Goal: Task Accomplishment & Management: Manage account settings

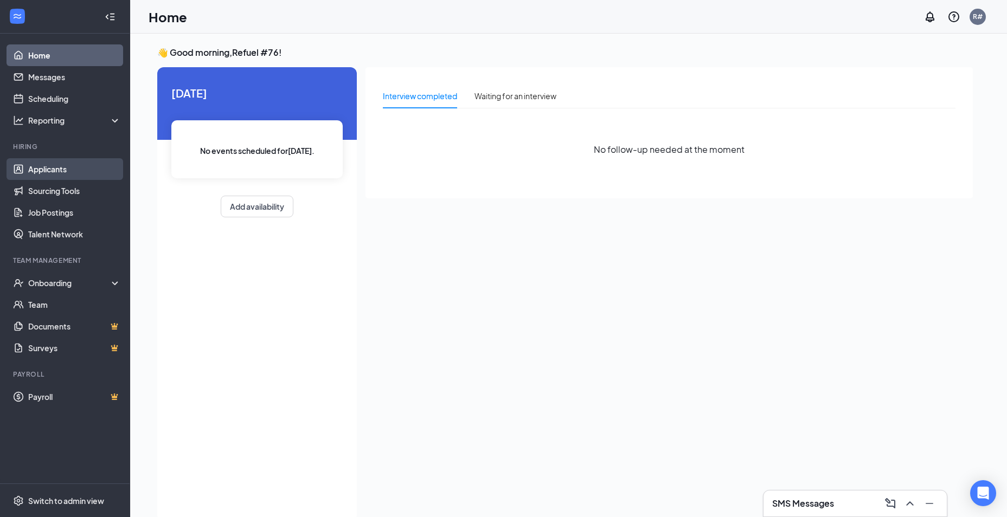
click at [59, 172] on link "Applicants" at bounding box center [74, 169] width 93 height 22
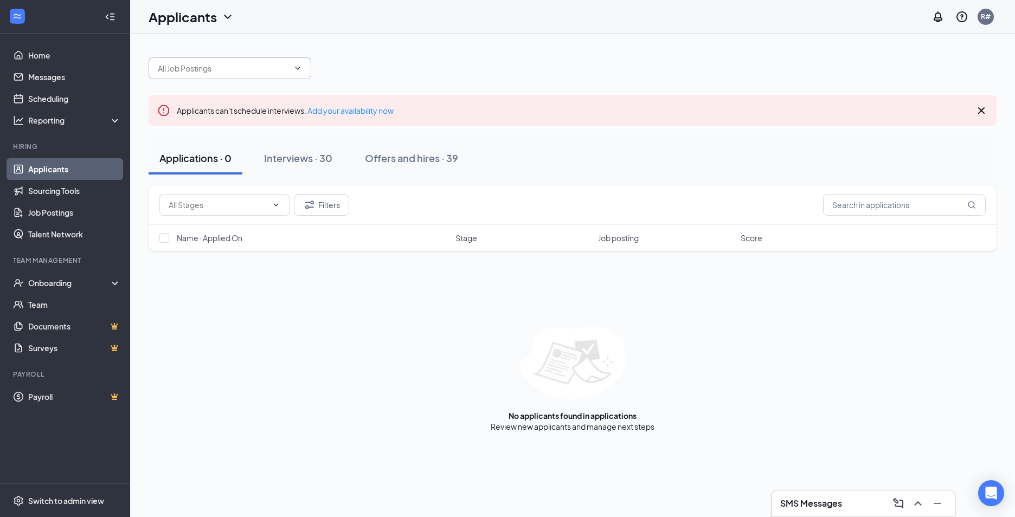
click at [301, 70] on icon "ChevronDown" at bounding box center [297, 68] width 9 height 9
click at [300, 65] on icon "ChevronDown" at bounding box center [297, 68] width 9 height 9
click at [297, 66] on icon "ChevronDown" at bounding box center [297, 68] width 9 height 9
click at [256, 67] on input "text" at bounding box center [223, 68] width 131 height 12
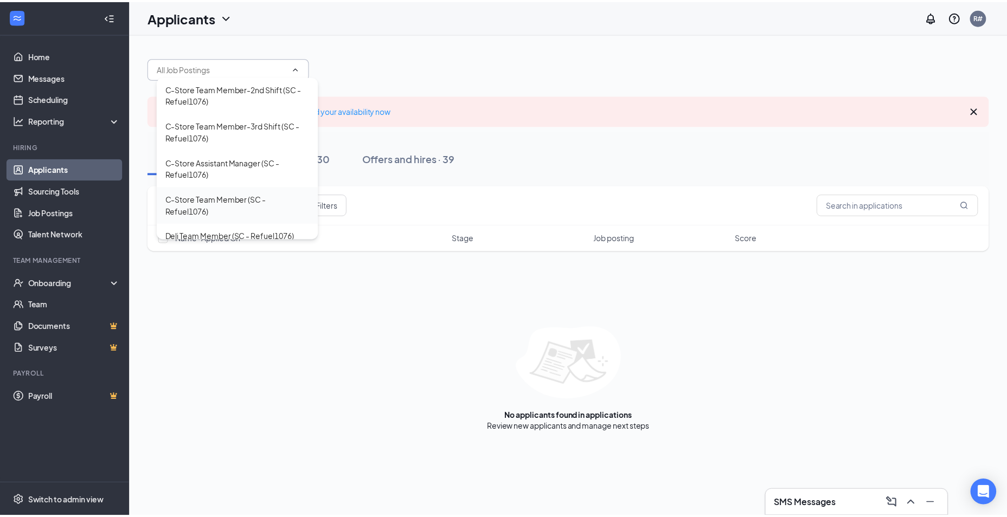
scroll to position [47, 0]
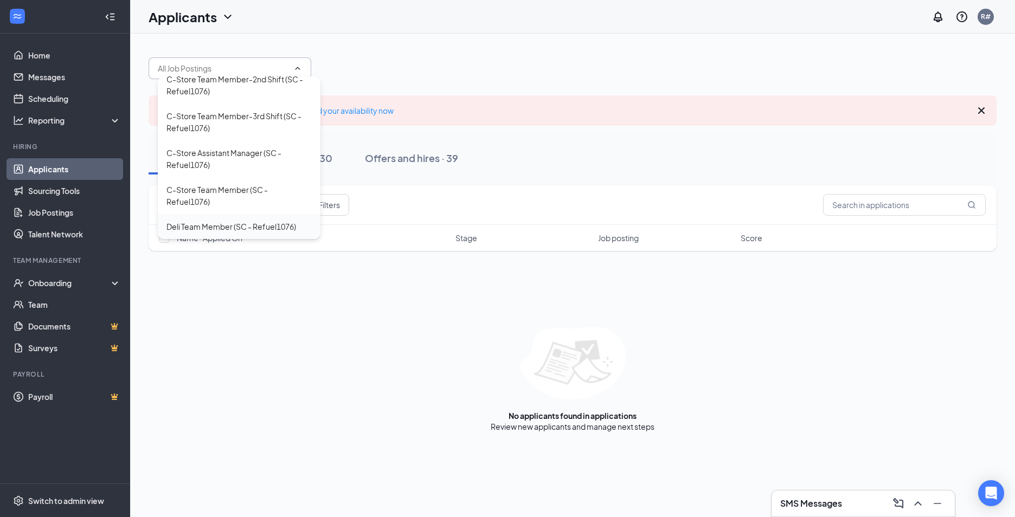
click at [259, 226] on div "Deli Team Member (SC - Refuel1076)" at bounding box center [231, 227] width 130 height 12
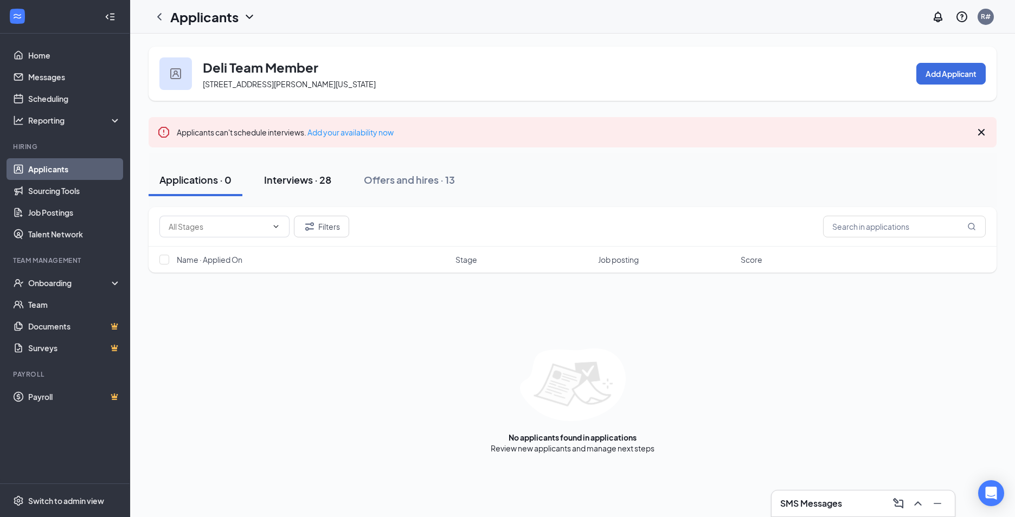
click at [317, 180] on div "Interviews · 28" at bounding box center [297, 180] width 67 height 14
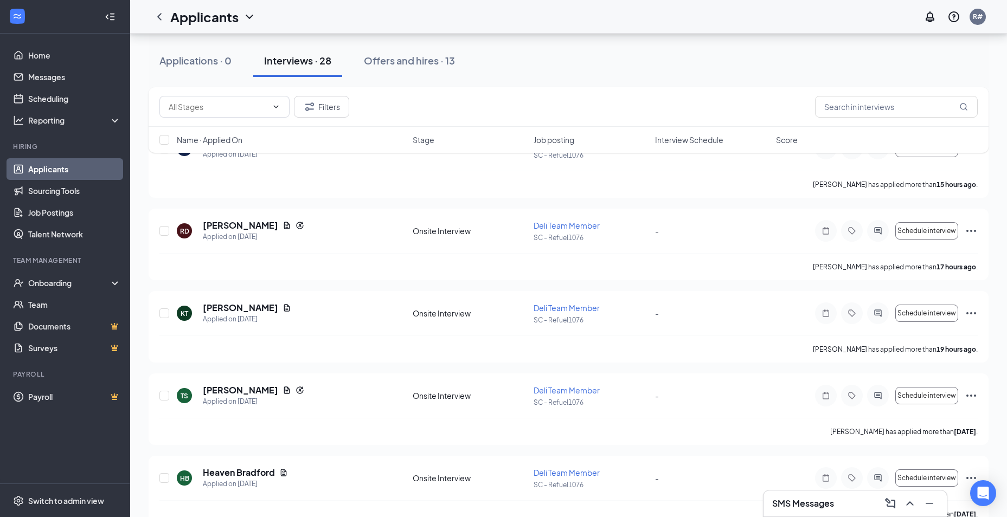
scroll to position [163, 0]
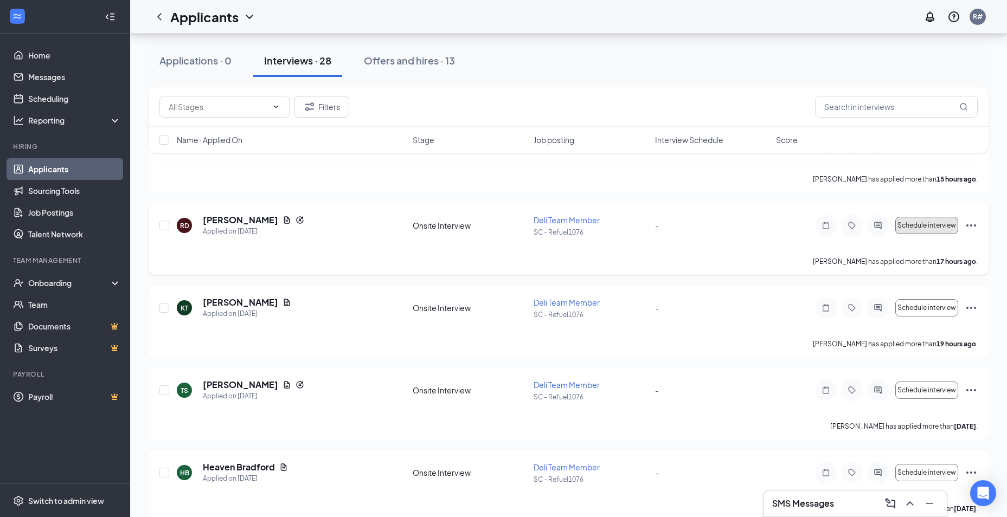
click at [922, 225] on span "Schedule interview" at bounding box center [926, 226] width 59 height 8
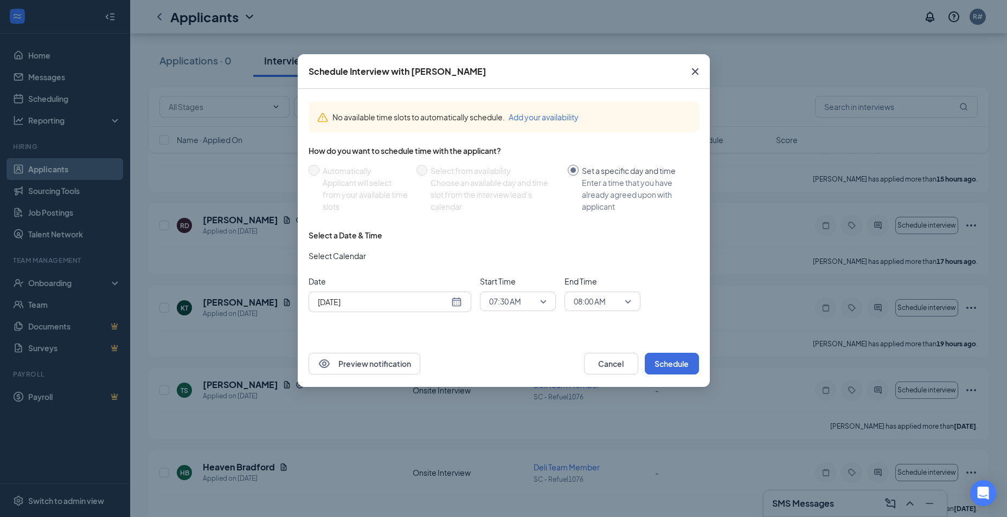
click at [542, 298] on span "07:30 AM" at bounding box center [517, 301] width 57 height 16
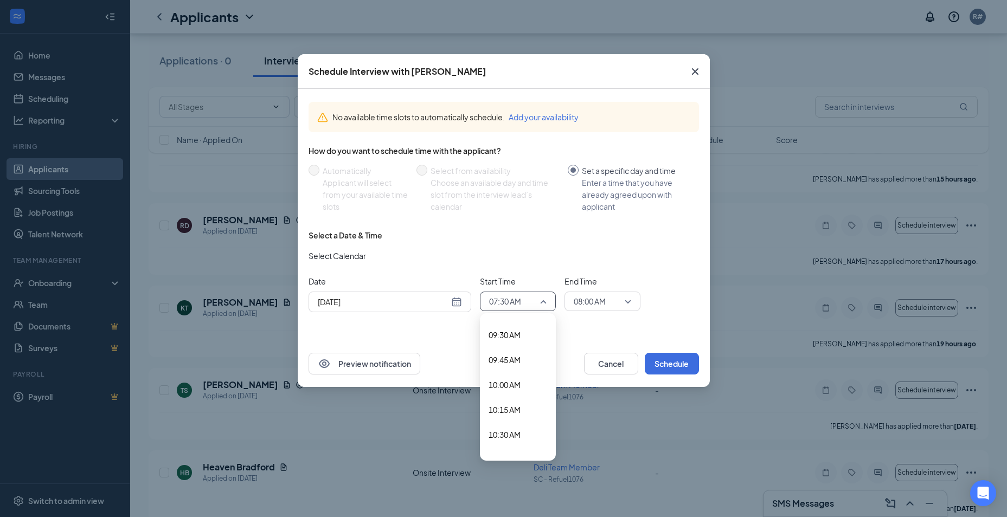
scroll to position [961, 0]
click at [515, 366] on span "10:00 AM" at bounding box center [504, 368] width 32 height 12
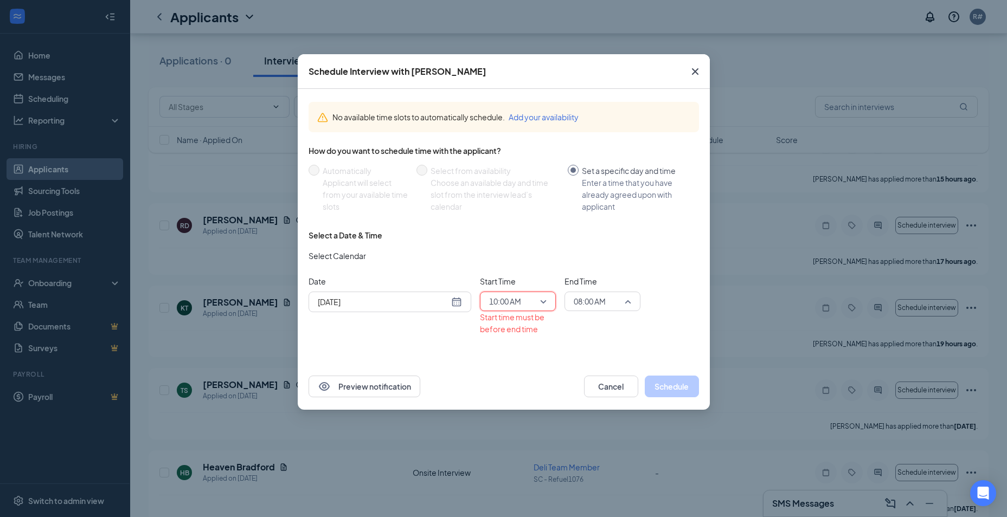
click at [598, 300] on span "08:00 AM" at bounding box center [590, 301] width 32 height 16
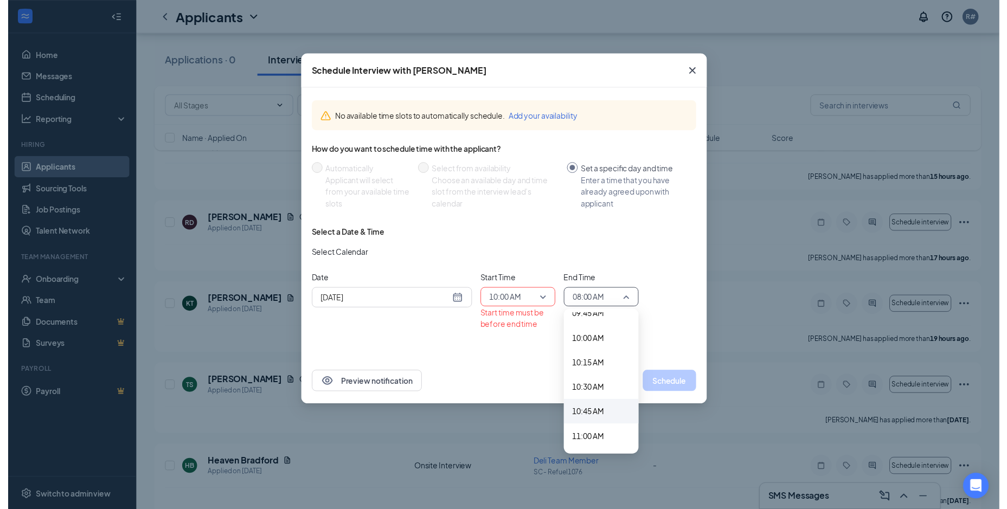
scroll to position [1010, 0]
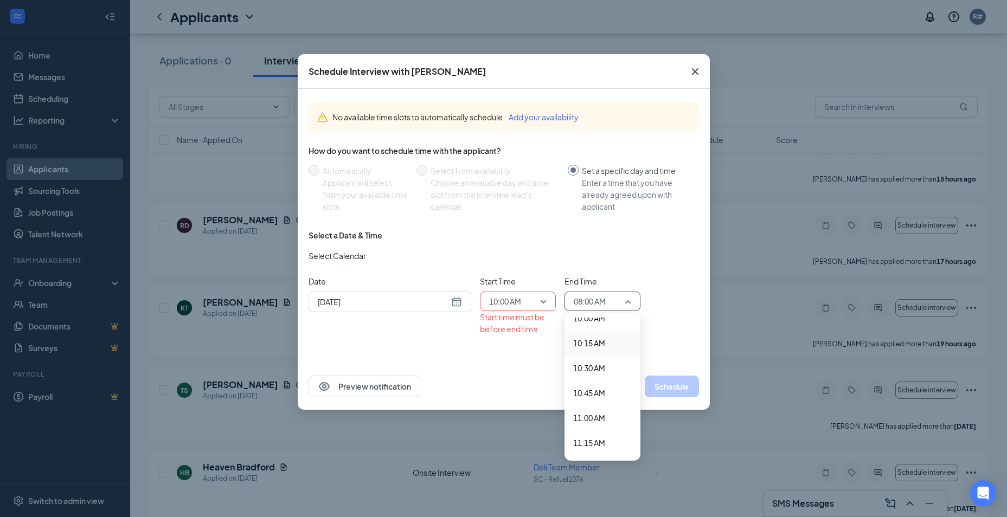
click at [593, 341] on span "10:15 AM" at bounding box center [589, 343] width 32 height 12
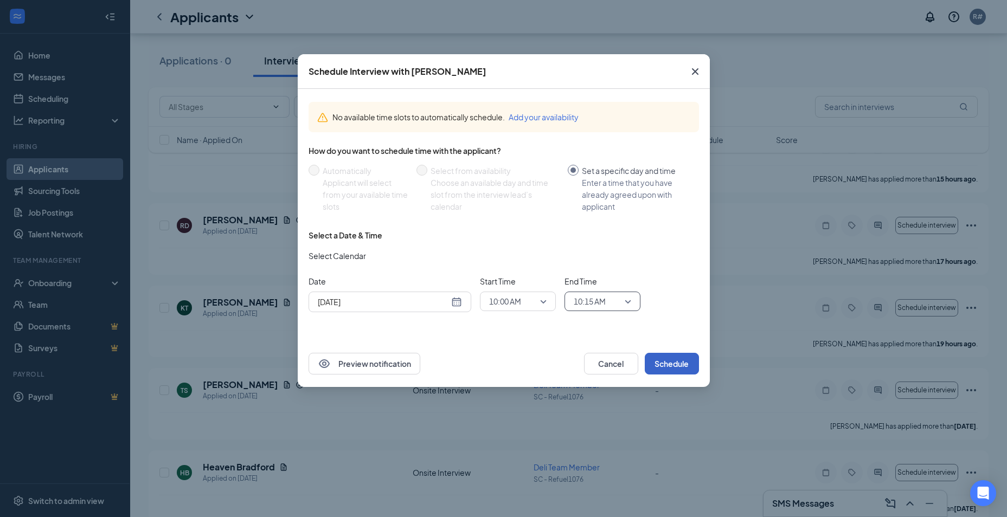
click at [671, 364] on button "Schedule" at bounding box center [672, 364] width 54 height 22
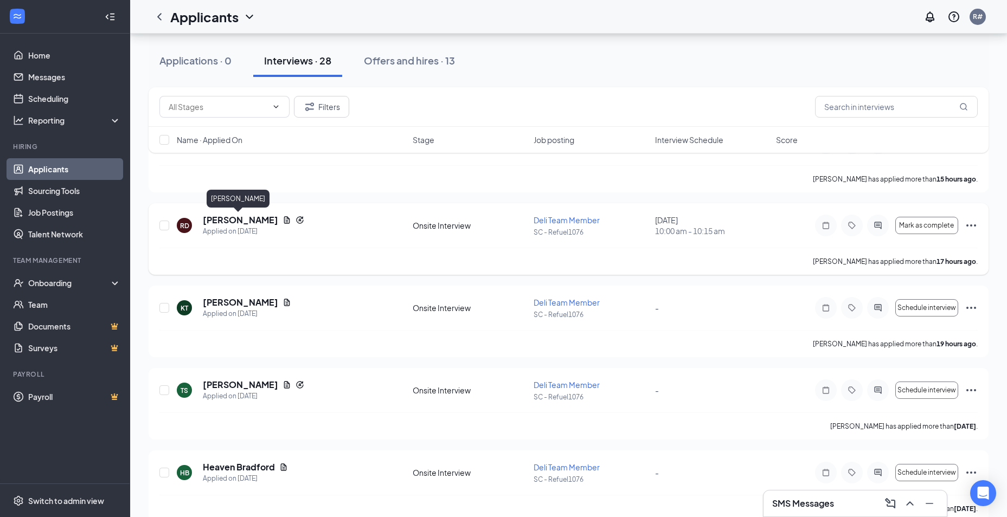
click at [246, 218] on h5 "[PERSON_NAME]" at bounding box center [240, 220] width 75 height 12
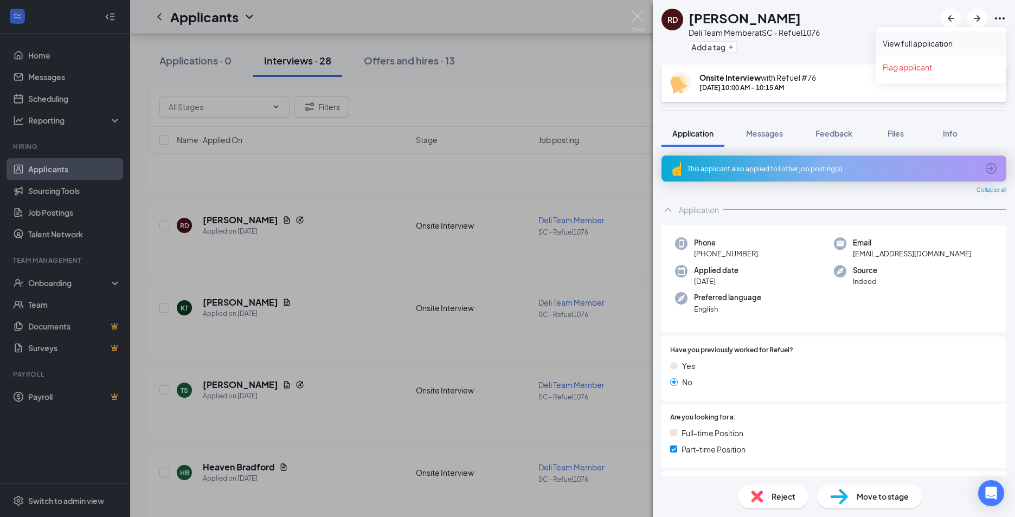
click at [914, 41] on link "View full application" at bounding box center [941, 43] width 117 height 11
click at [594, 59] on div "RD [PERSON_NAME] Deli Team Member at SC - Refuel1076 Add a tag Onsite Interview…" at bounding box center [507, 258] width 1015 height 517
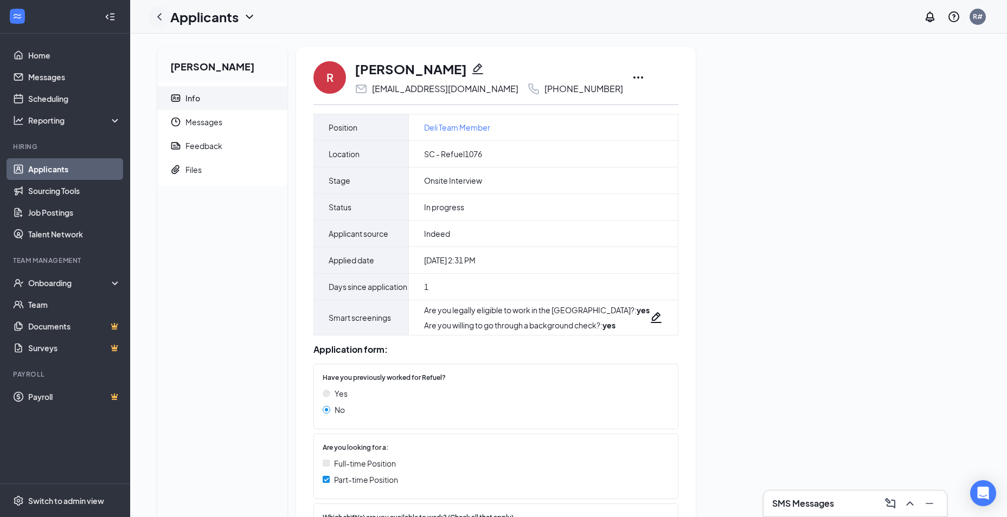
click at [157, 16] on icon "ChevronLeft" at bounding box center [159, 16] width 13 height 13
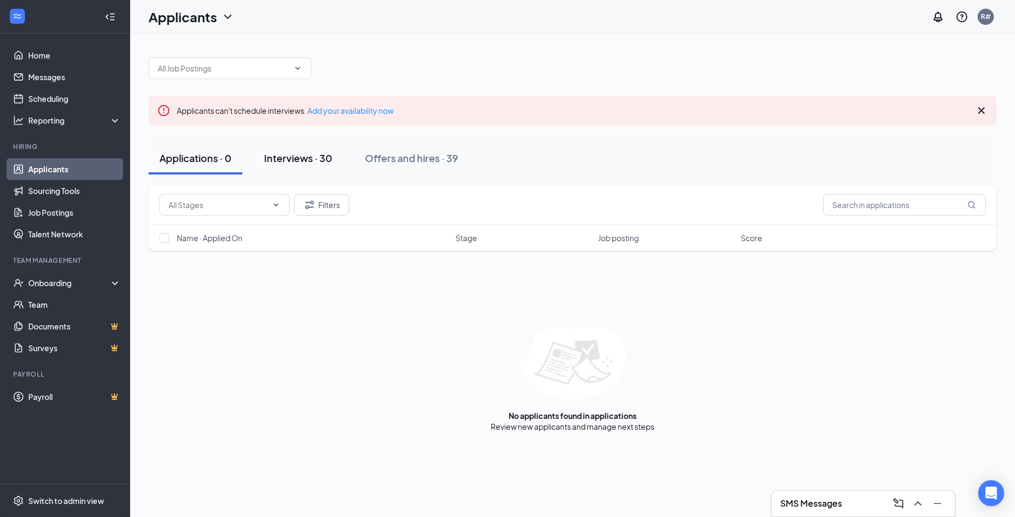
click at [313, 157] on div "Interviews · 30" at bounding box center [298, 158] width 68 height 14
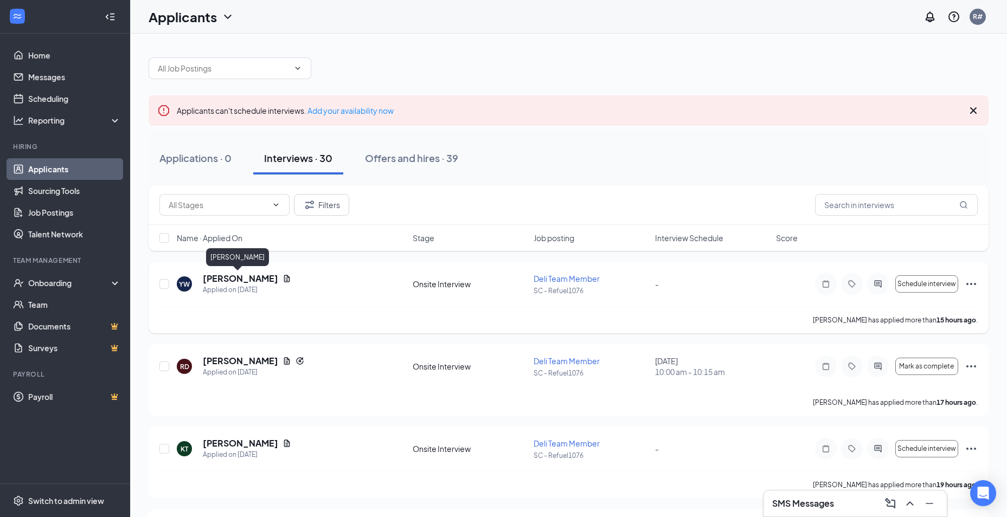
click at [233, 280] on h5 "[PERSON_NAME]" at bounding box center [240, 279] width 75 height 12
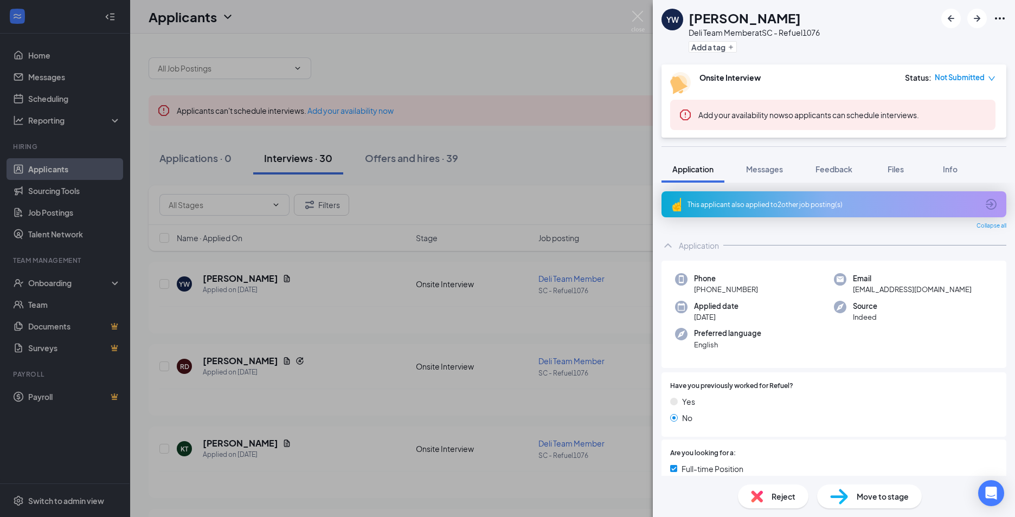
drag, startPoint x: 486, startPoint y: 39, endPoint x: 493, endPoint y: 62, distance: 24.2
click at [486, 40] on div "YW Yvonne West Deli Team Member at SC - Refuel1076 Add a tag Onsite Interview S…" at bounding box center [507, 258] width 1015 height 517
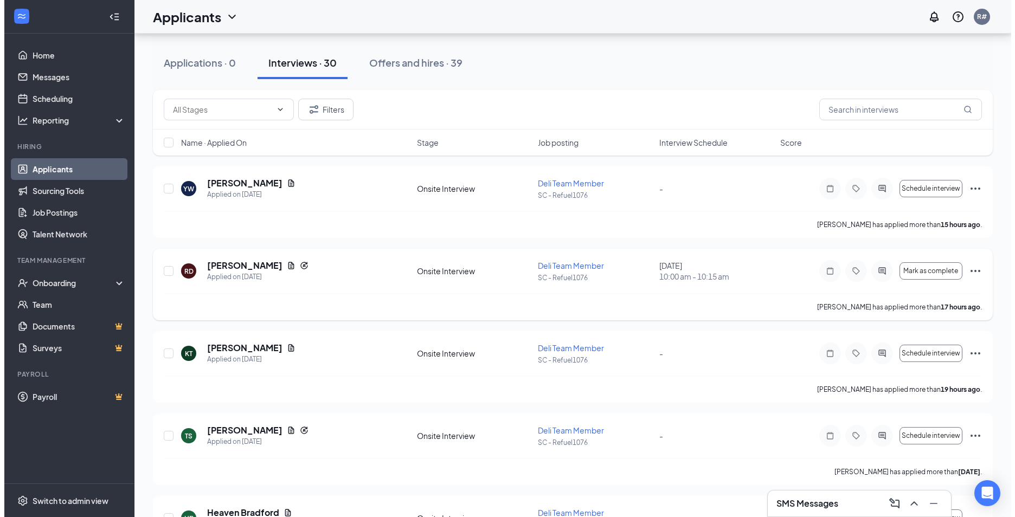
scroll to position [108, 0]
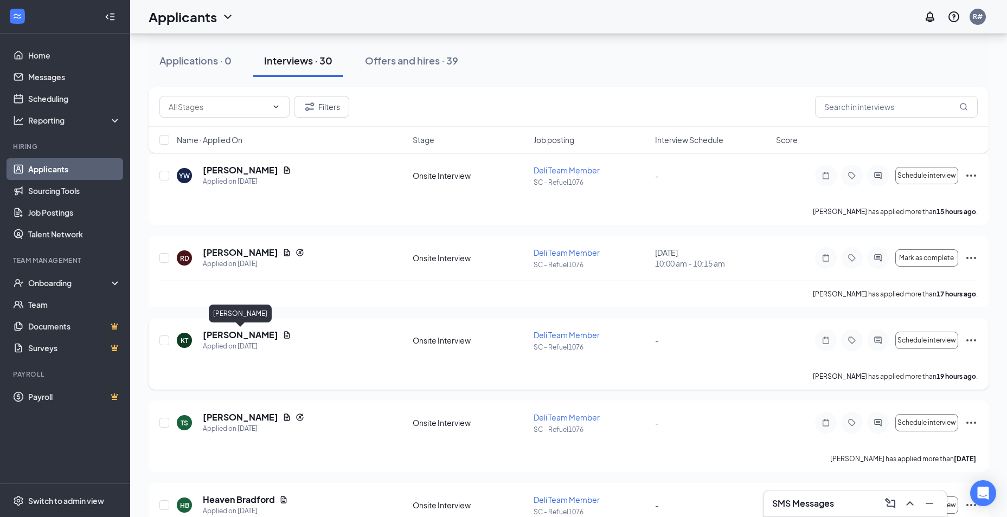
click at [255, 332] on h5 "[PERSON_NAME]" at bounding box center [240, 335] width 75 height 12
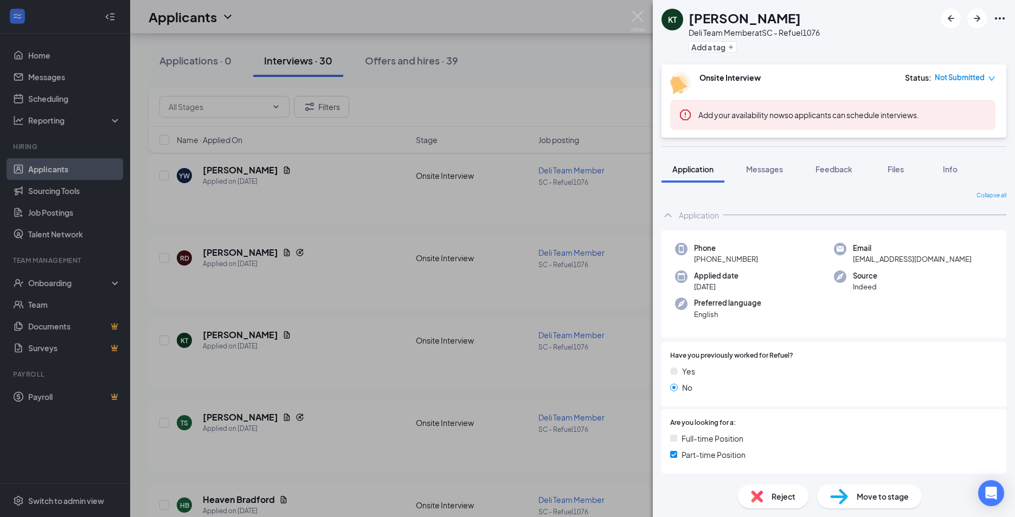
click at [559, 62] on div "KT Kimberly Thomas Deli Team Member at SC - Refuel1076 Add a tag Onsite Intervi…" at bounding box center [507, 258] width 1015 height 517
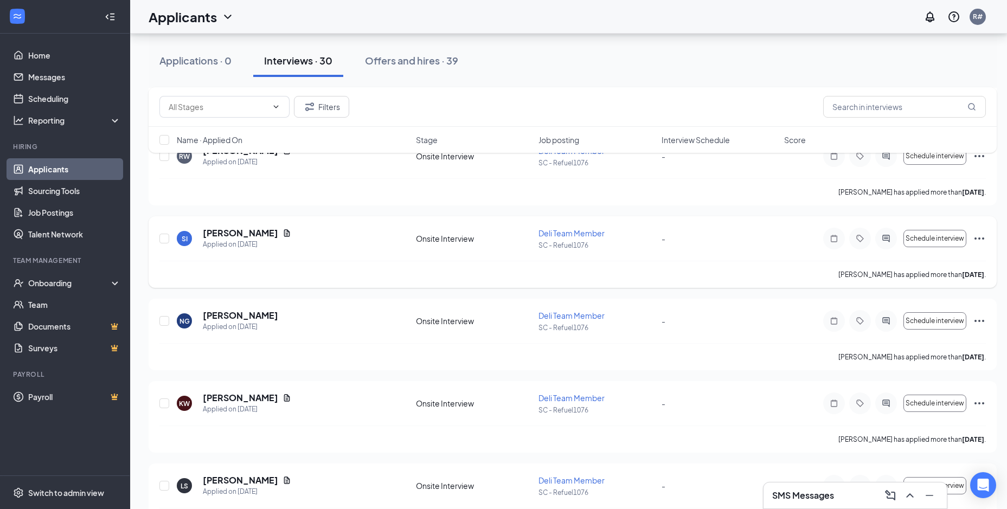
scroll to position [813, 0]
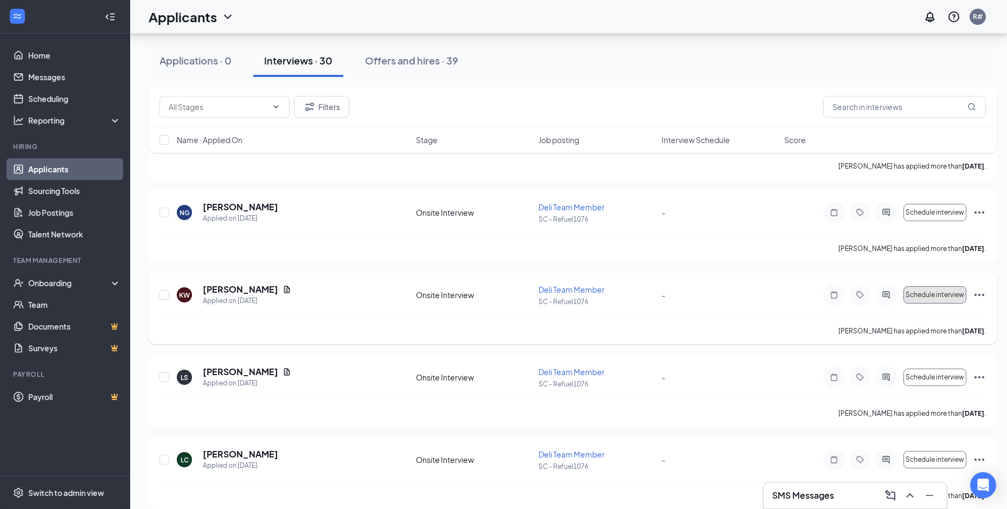
click at [913, 292] on span "Schedule interview" at bounding box center [934, 295] width 59 height 8
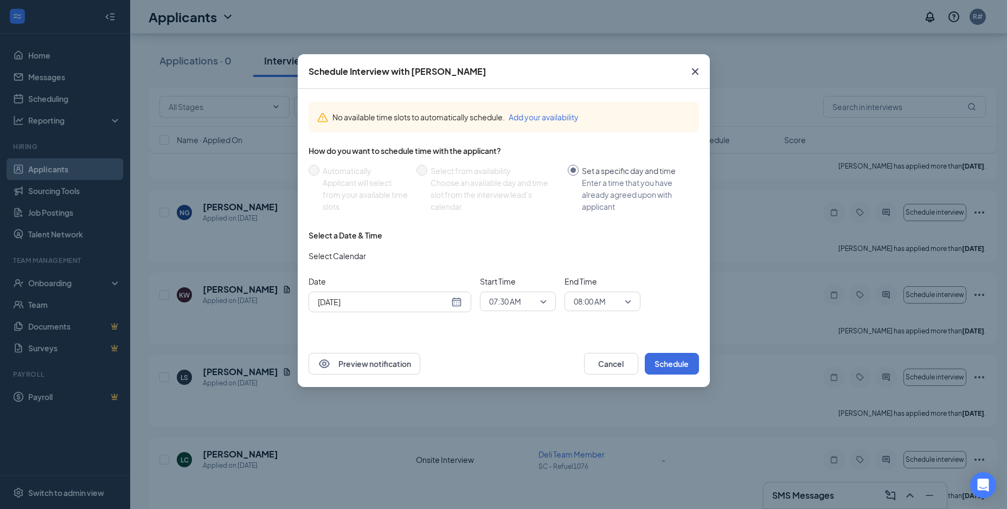
click at [535, 298] on span "07:30 AM" at bounding box center [513, 301] width 48 height 16
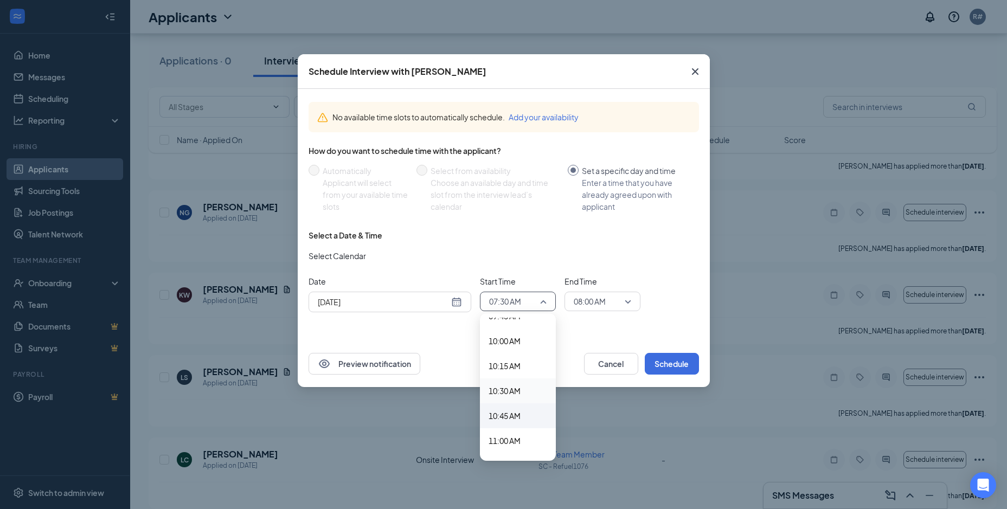
scroll to position [1015, 0]
click at [505, 359] on span "10:30 AM" at bounding box center [504, 364] width 32 height 12
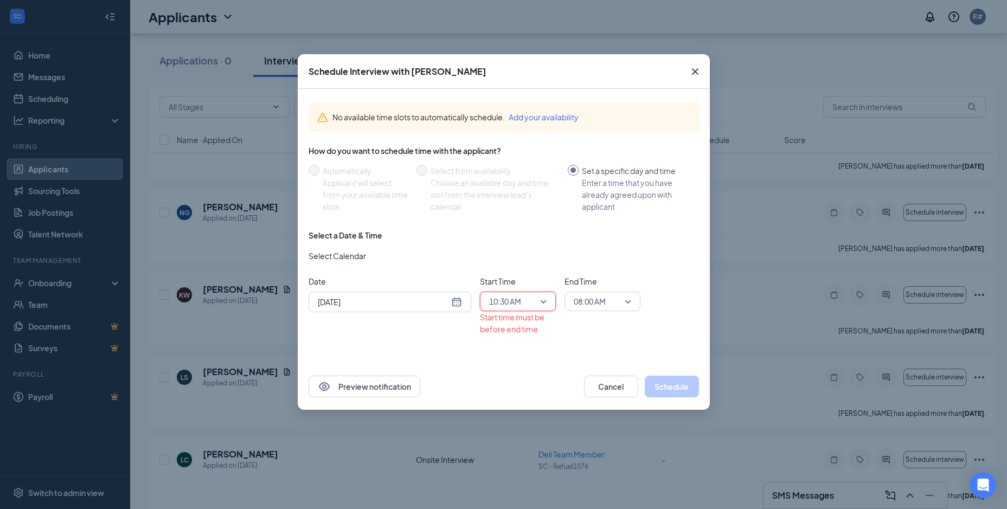
click at [614, 300] on span "08:00 AM" at bounding box center [598, 301] width 48 height 16
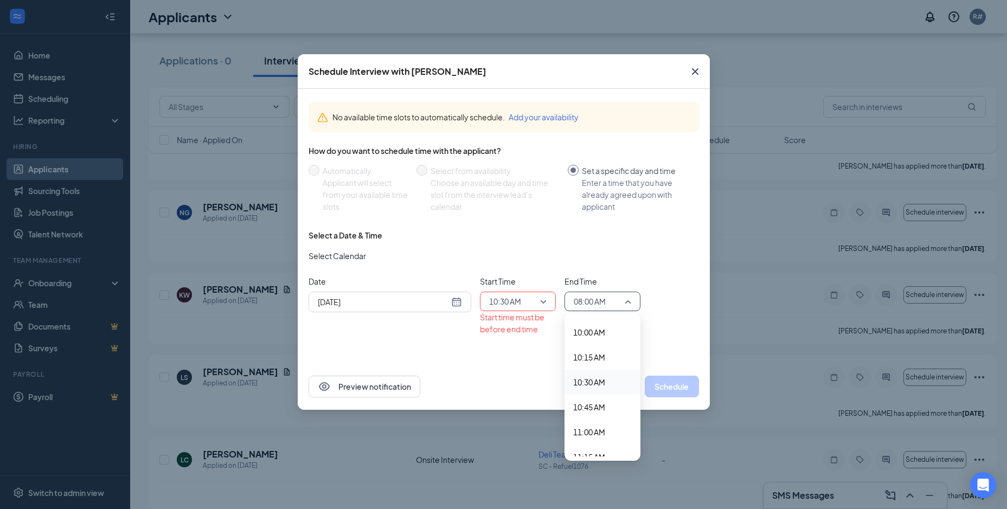
scroll to position [1010, 0]
click at [601, 393] on span "10:45 AM" at bounding box center [589, 393] width 32 height 12
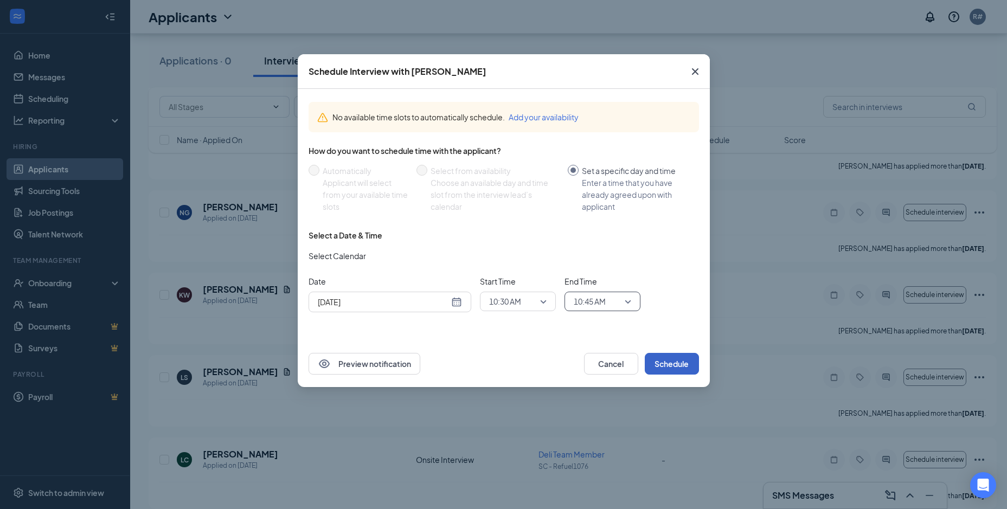
click at [670, 361] on button "Schedule" at bounding box center [672, 364] width 54 height 22
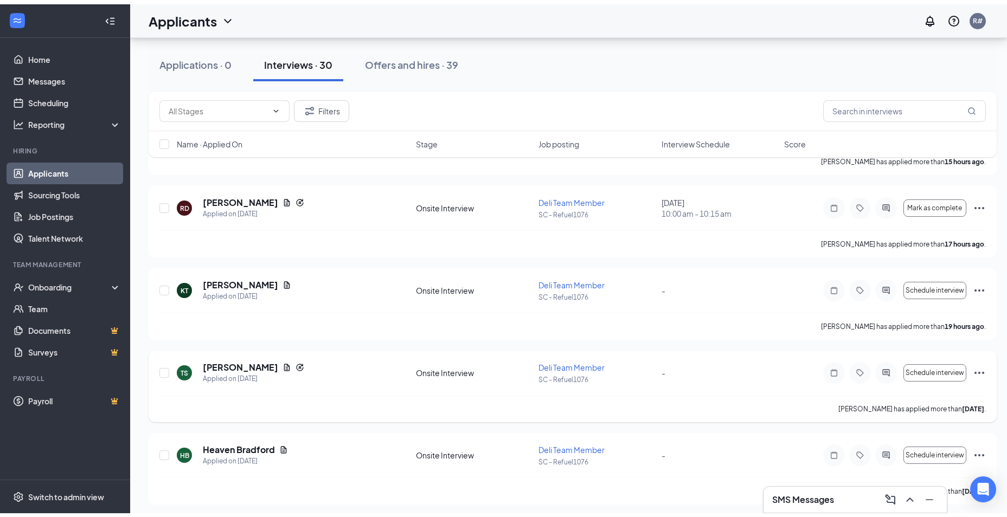
scroll to position [0, 0]
